Goal: Find contact information: Find contact information

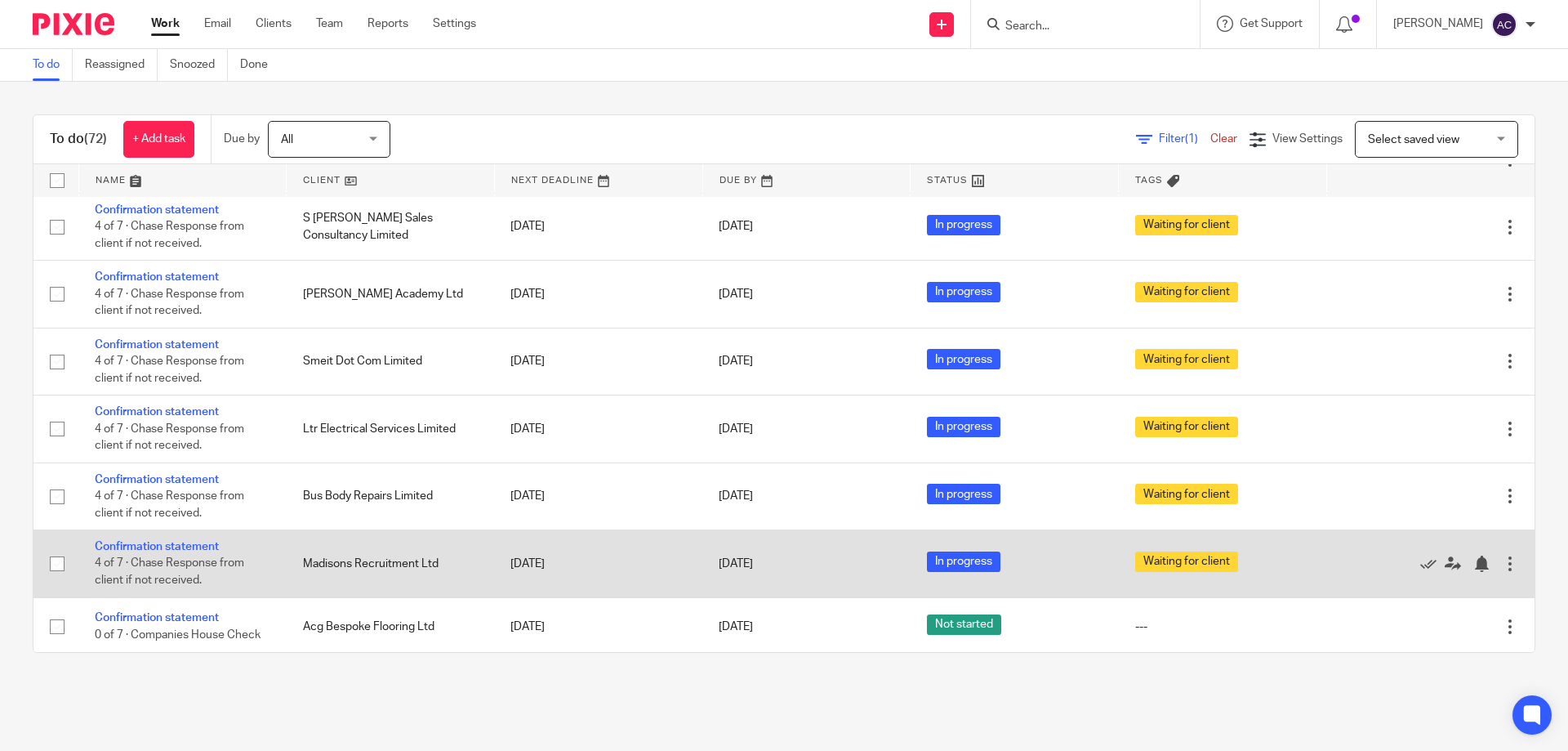
scroll to position [4181, 0]
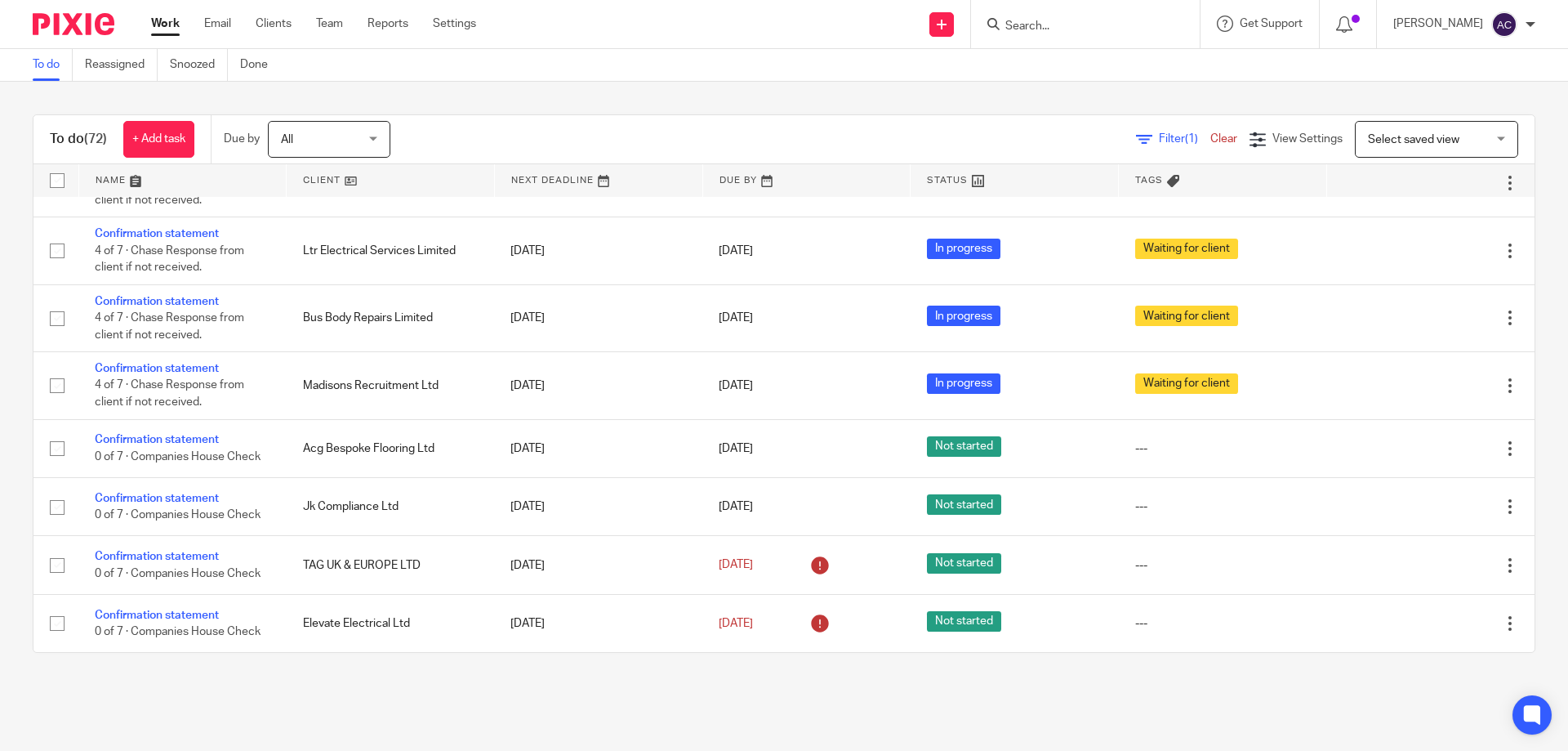
click at [1104, 34] on form at bounding box center [1091, 24] width 174 height 20
click at [1112, 29] on input "Search" at bounding box center [1077, 27] width 147 height 15
type input "[PERSON_NAME]"
click at [1089, 59] on link at bounding box center [1125, 71] width 248 height 38
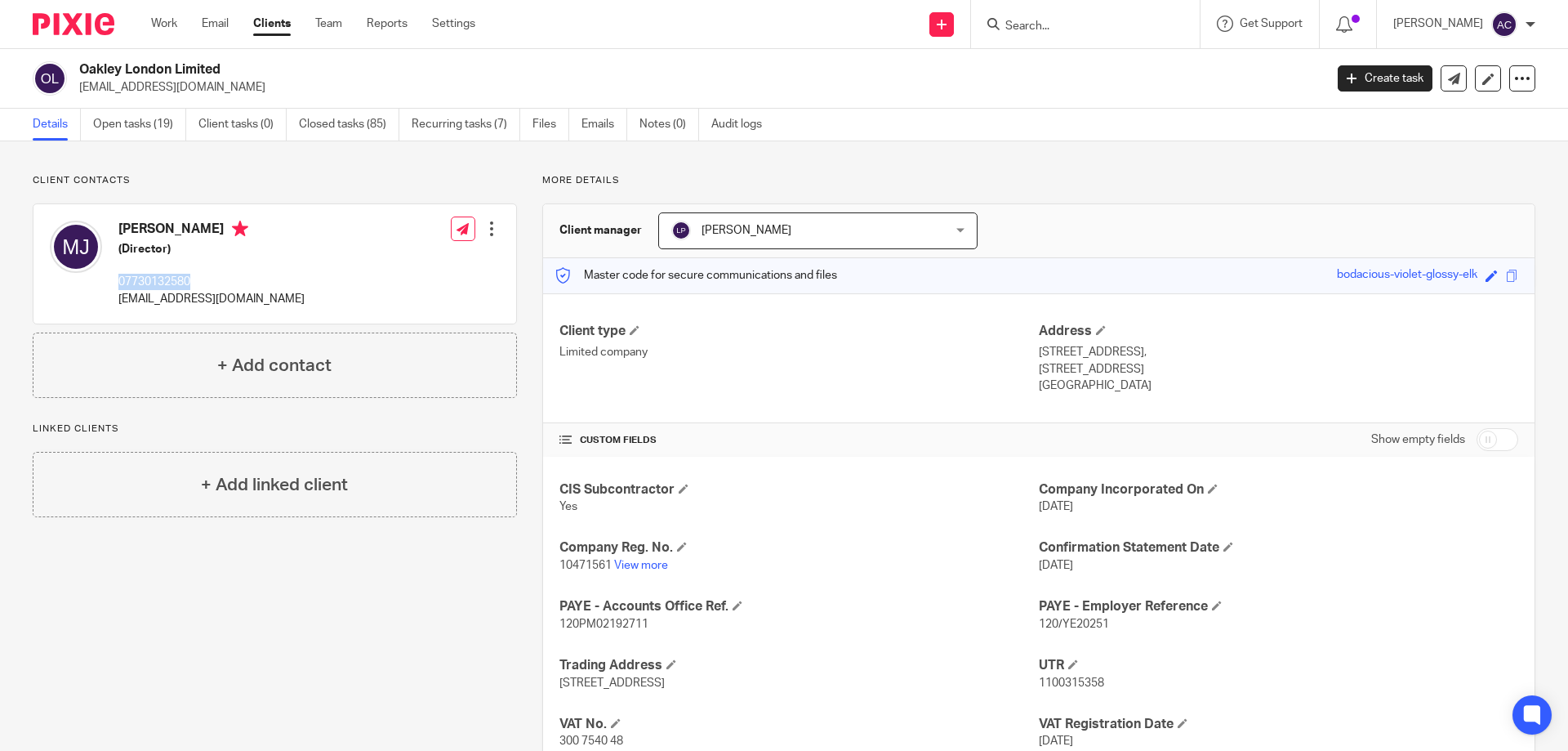
drag, startPoint x: 206, startPoint y: 275, endPoint x: 112, endPoint y: 275, distance: 94.0
click at [112, 275] on div "[PERSON_NAME] (Director) 07730132580 [EMAIL_ADDRESS][DOMAIN_NAME]" at bounding box center [177, 264] width 255 height 103
copy p "07730132580"
click at [991, 204] on div "Client manager [PERSON_NAME] [PERSON_NAME] [PERSON_NAME] [PERSON_NAME] [PERSON_…" at bounding box center [1039, 231] width 992 height 54
